Goal: Complete application form

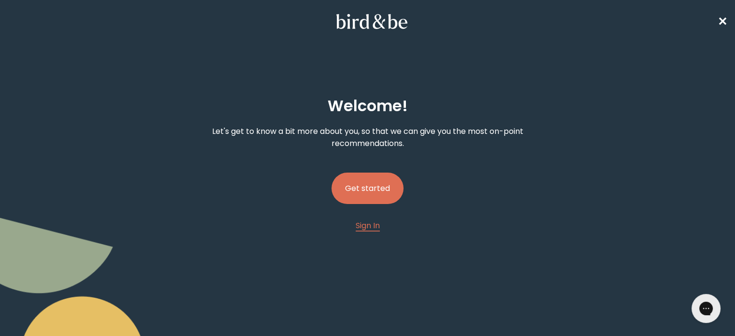
click at [373, 173] on button "Get started" at bounding box center [368, 188] width 72 height 31
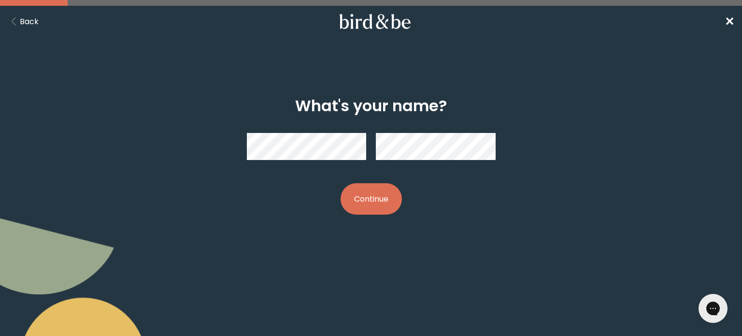
click at [355, 204] on button "Continue" at bounding box center [371, 198] width 61 height 31
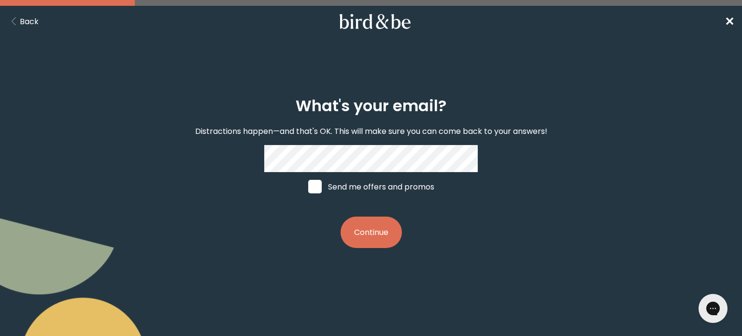
click at [318, 193] on span at bounding box center [315, 187] width 14 height 14
click at [308, 187] on input "Send me offers and promos" at bounding box center [308, 187] width 0 height 0
checkbox input "true"
click at [369, 244] on button "Continue" at bounding box center [371, 231] width 61 height 31
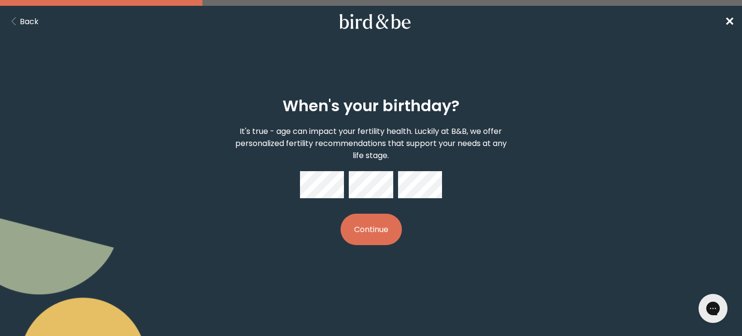
click at [373, 226] on button "Continue" at bounding box center [371, 229] width 61 height 31
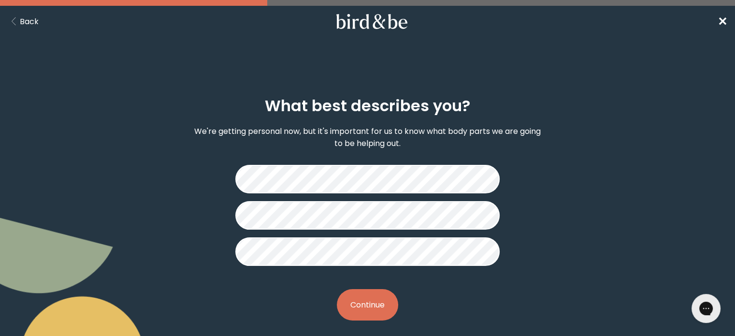
click at [385, 293] on button "Continue" at bounding box center [367, 304] width 61 height 31
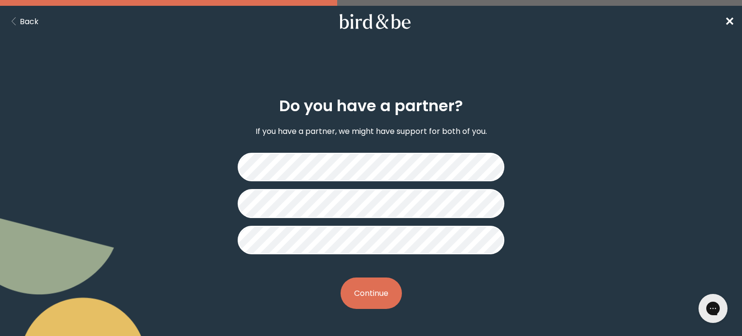
click at [376, 275] on div "Do you have a partner? If you have a partner, we might have support for both of…" at bounding box center [371, 203] width 356 height 243
click at [372, 284] on button "Continue" at bounding box center [371, 292] width 61 height 31
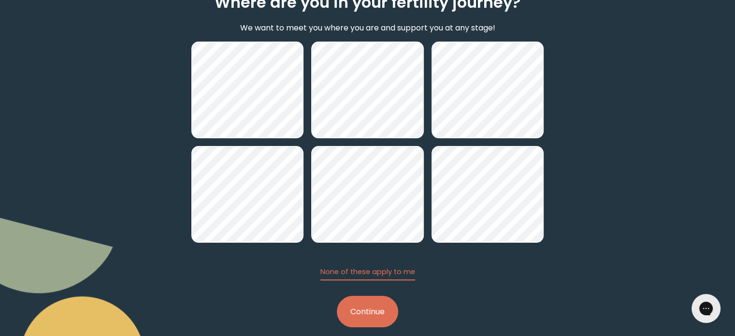
scroll to position [116, 0]
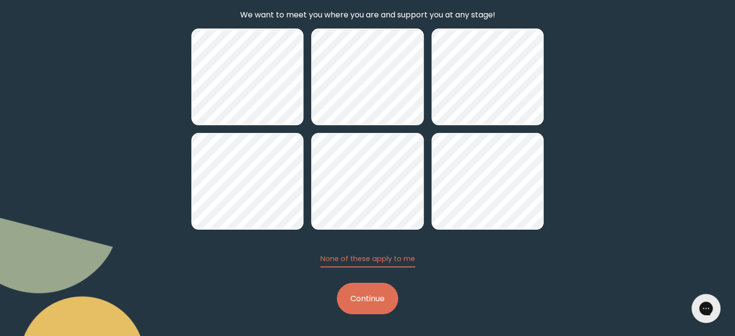
click at [380, 289] on button "Continue" at bounding box center [367, 298] width 61 height 31
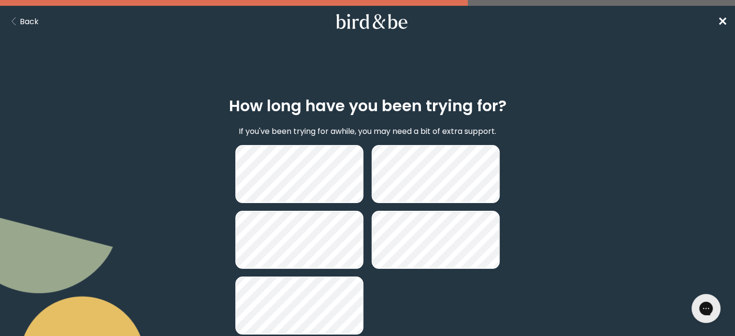
scroll to position [67, 0]
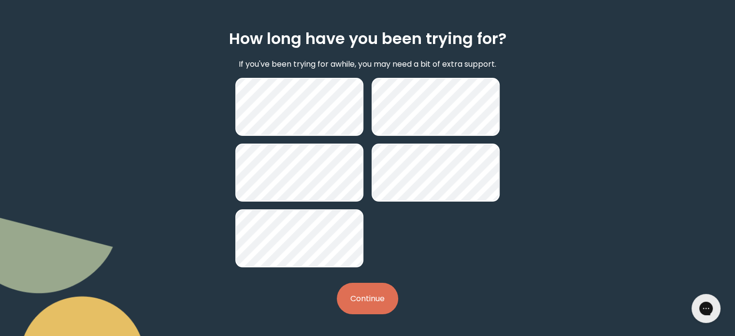
click at [367, 305] on button "Continue" at bounding box center [367, 298] width 61 height 31
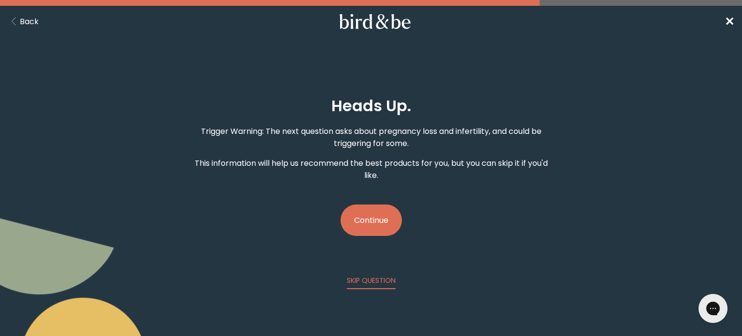
click at [374, 220] on button "Continue" at bounding box center [371, 219] width 61 height 31
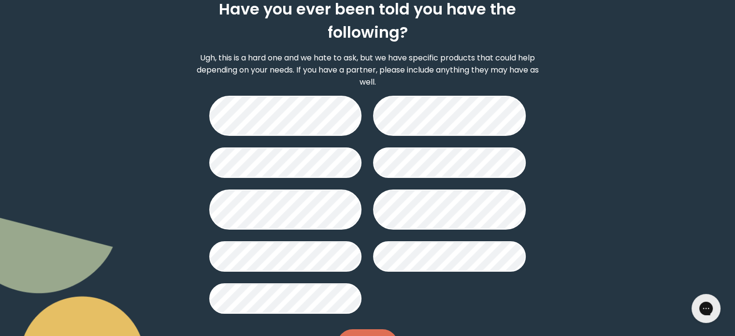
scroll to position [118, 0]
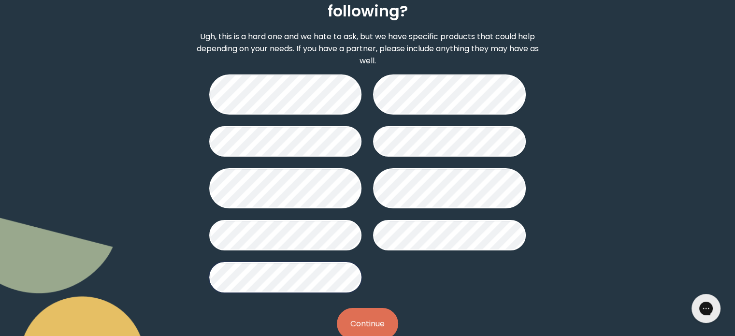
click at [371, 316] on button "Continue" at bounding box center [367, 323] width 61 height 31
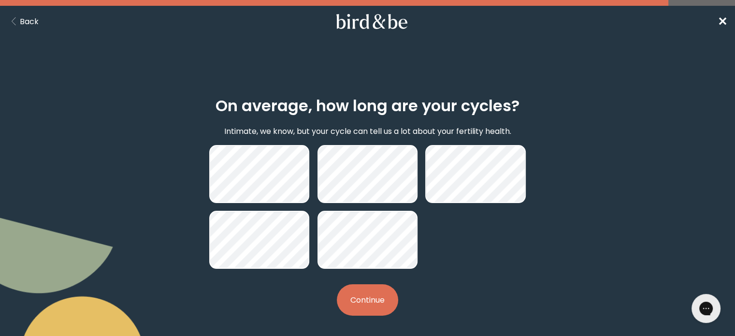
click at [376, 300] on button "Continue" at bounding box center [367, 299] width 61 height 31
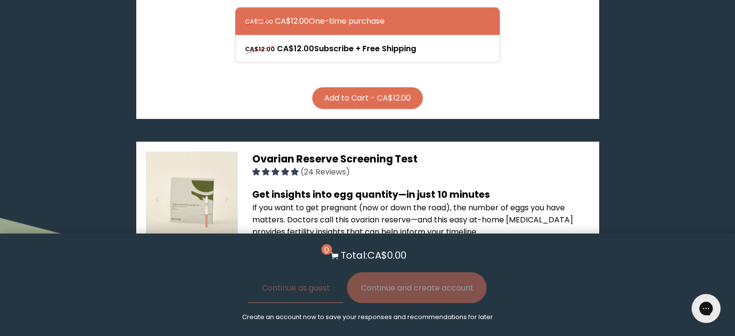
scroll to position [1313, 0]
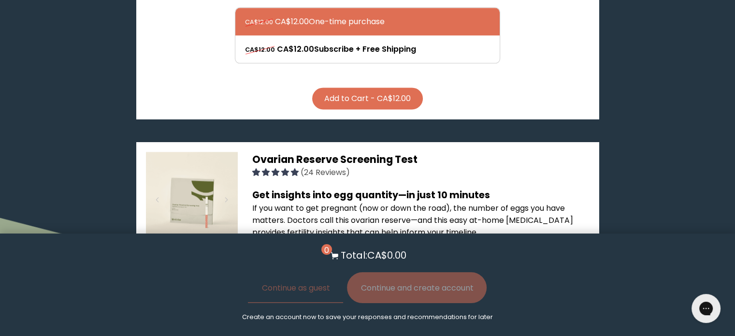
click at [218, 152] on img at bounding box center [192, 198] width 92 height 92
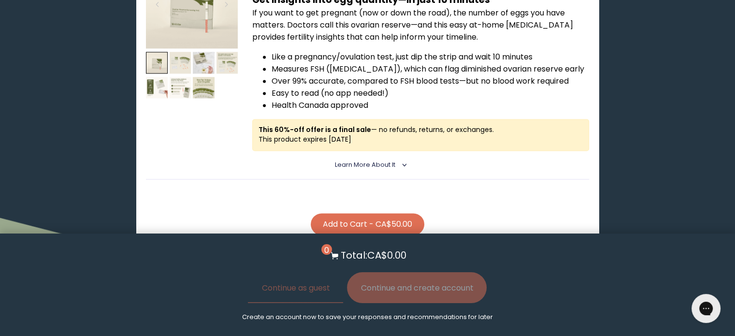
scroll to position [1511, 0]
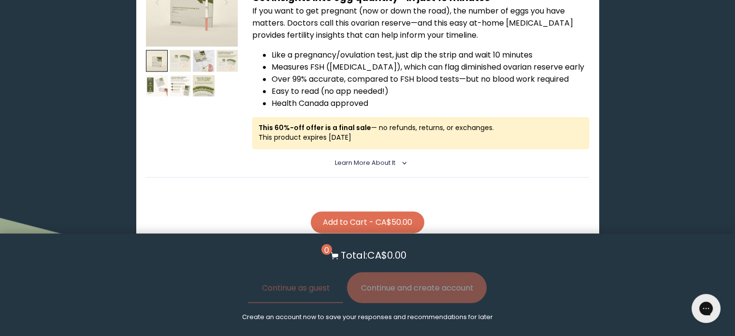
click at [349, 159] on span "Learn More About it" at bounding box center [365, 163] width 60 height 8
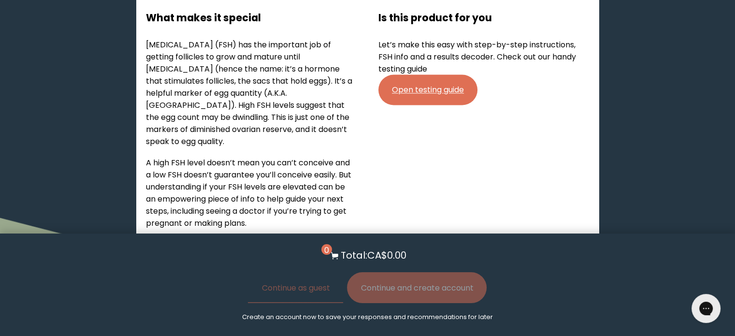
scroll to position [1691, 0]
click at [439, 74] on link "Open testing guide" at bounding box center [427, 89] width 99 height 30
